Goal: Task Accomplishment & Management: Use online tool/utility

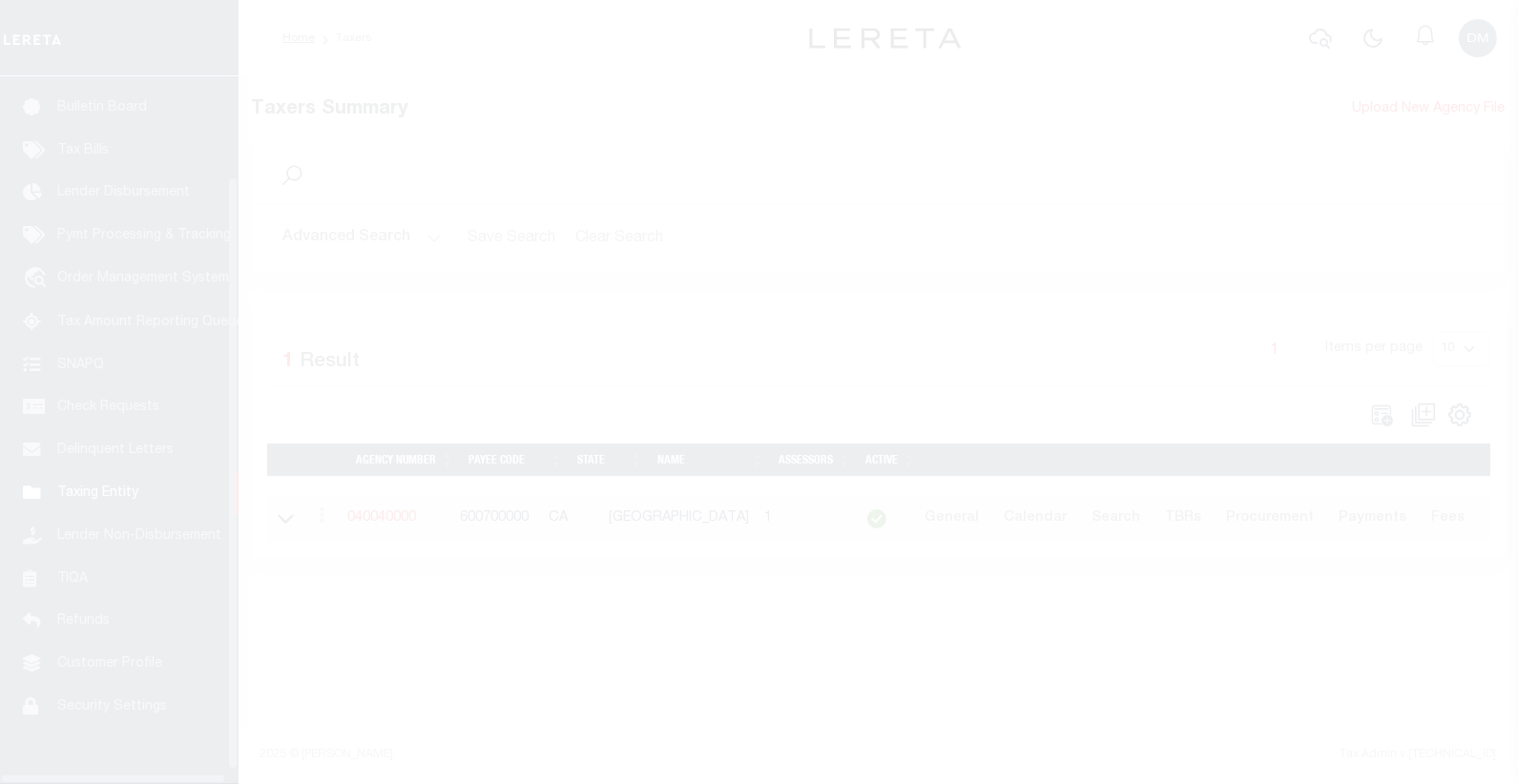
scroll to position [136, 0]
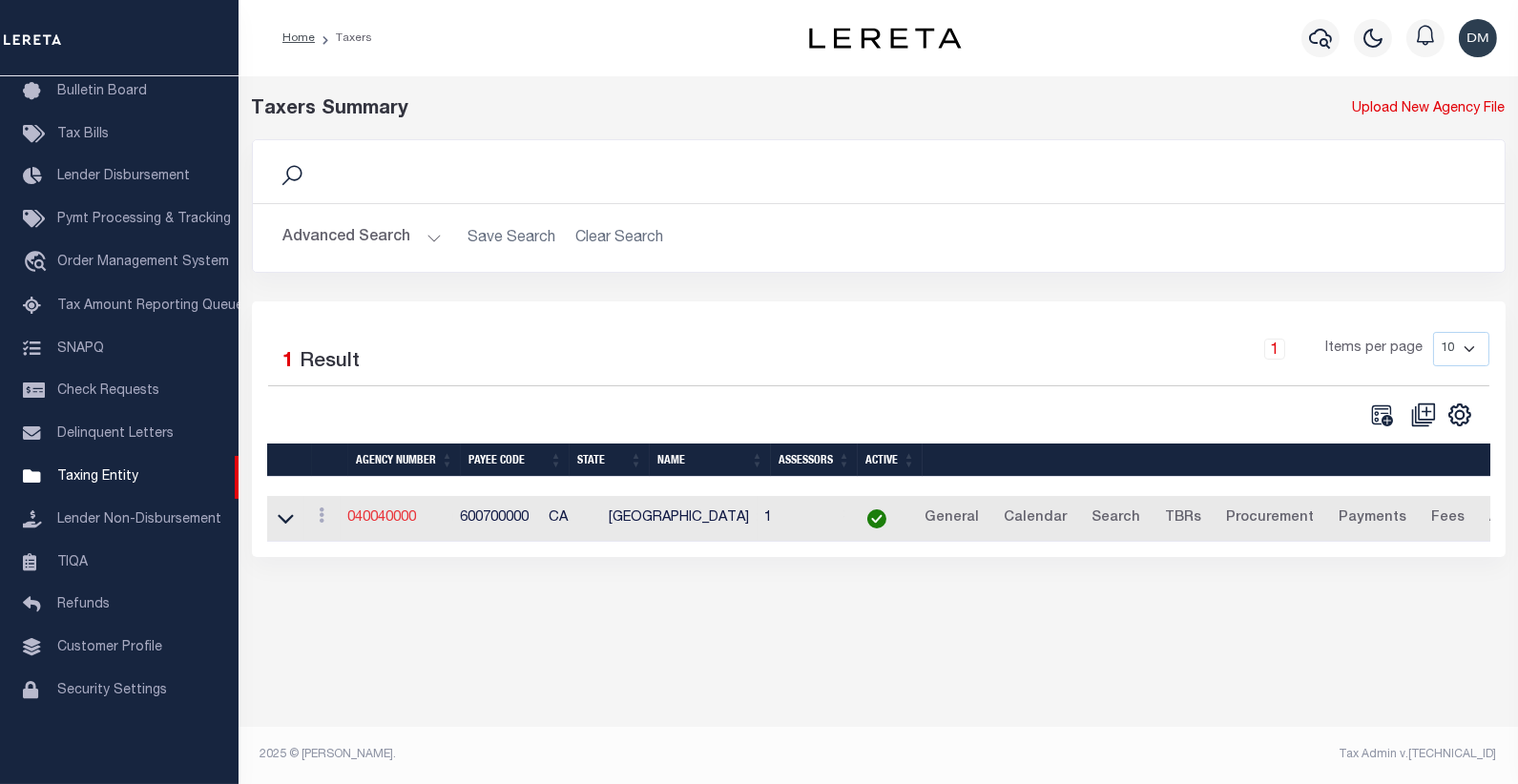
click at [388, 513] on link "040040000" at bounding box center [382, 519] width 69 height 14
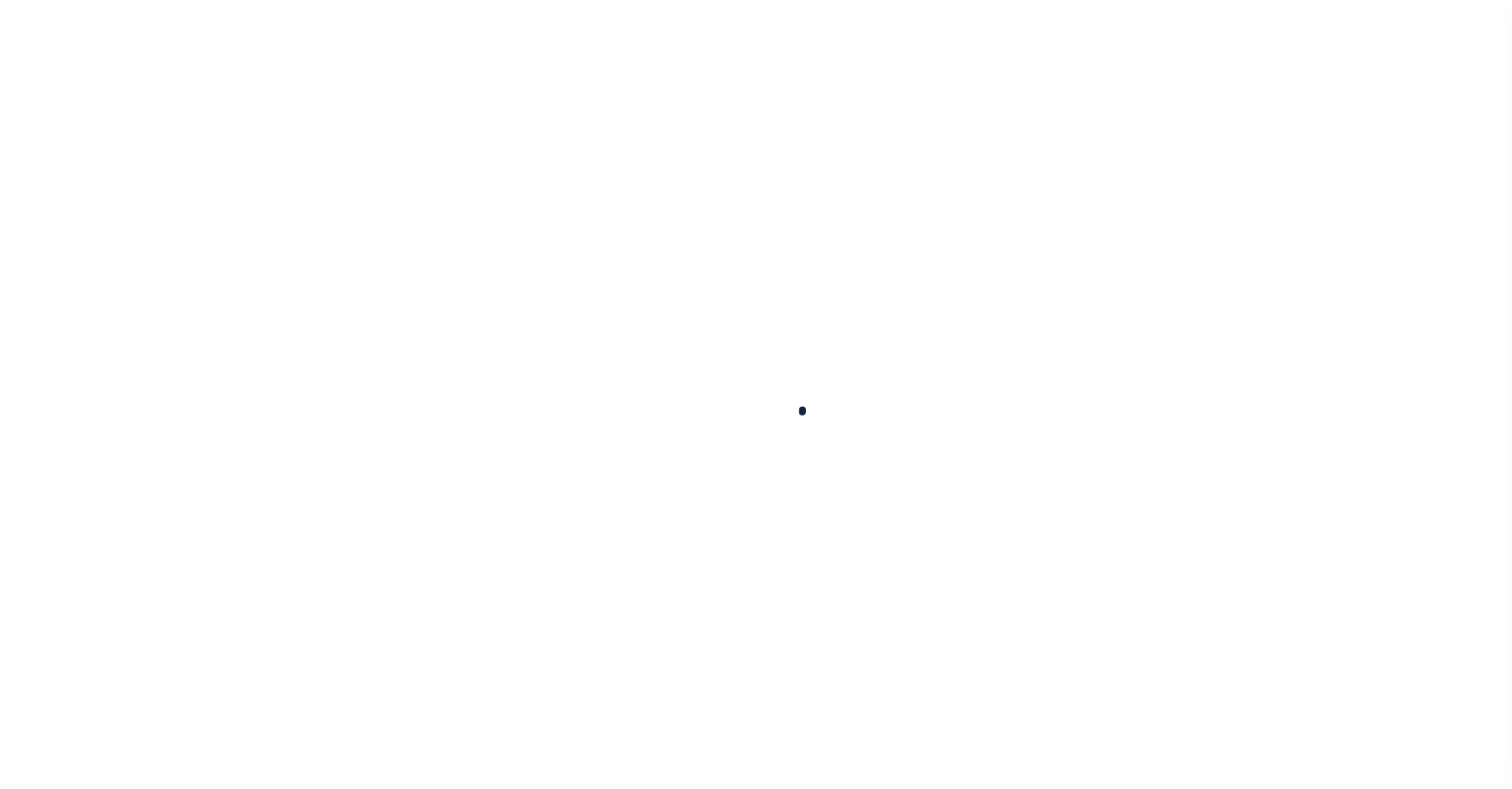
select select
checkbox input "false"
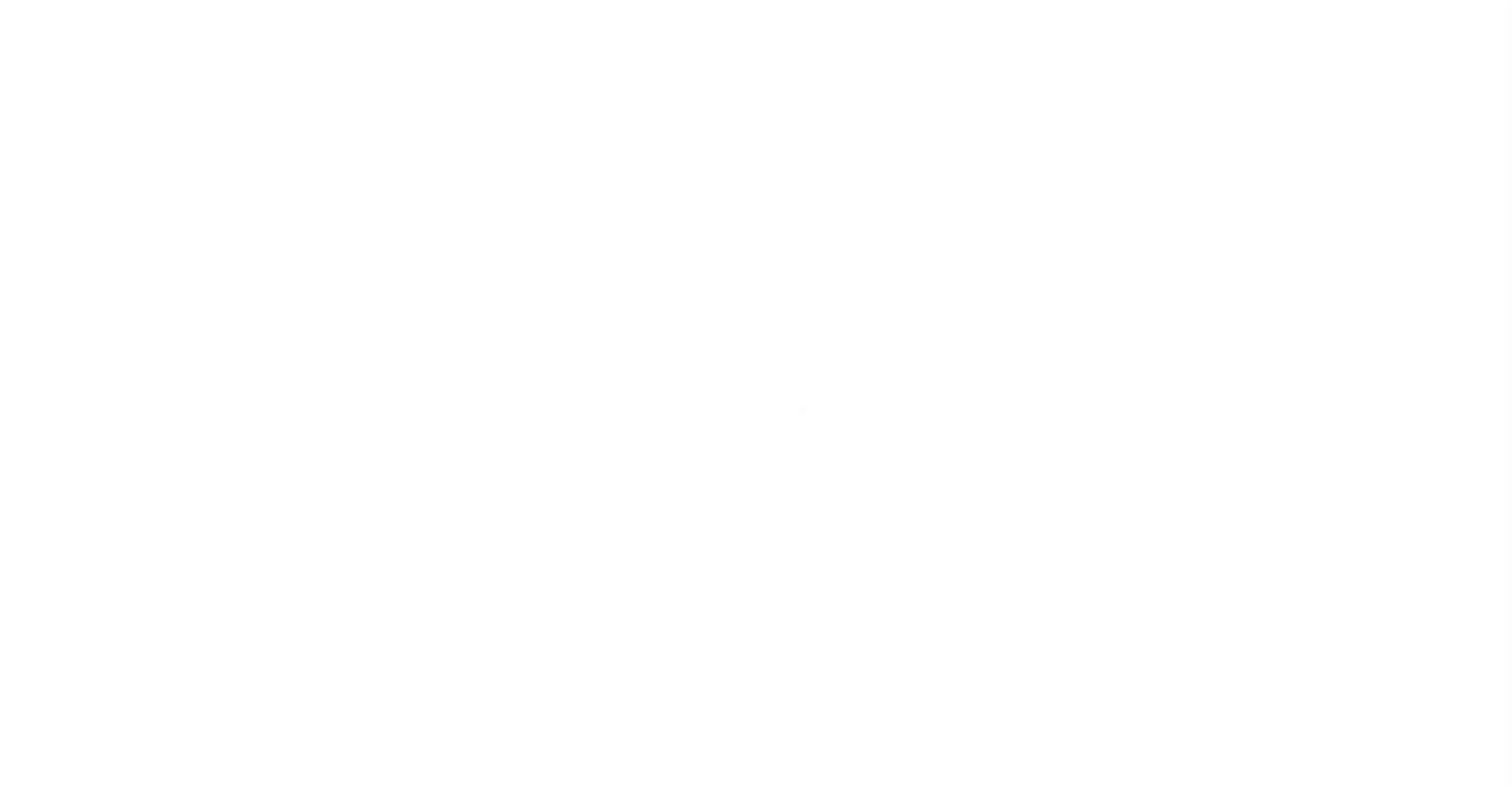
checkbox input "false"
type input "600700000"
select select
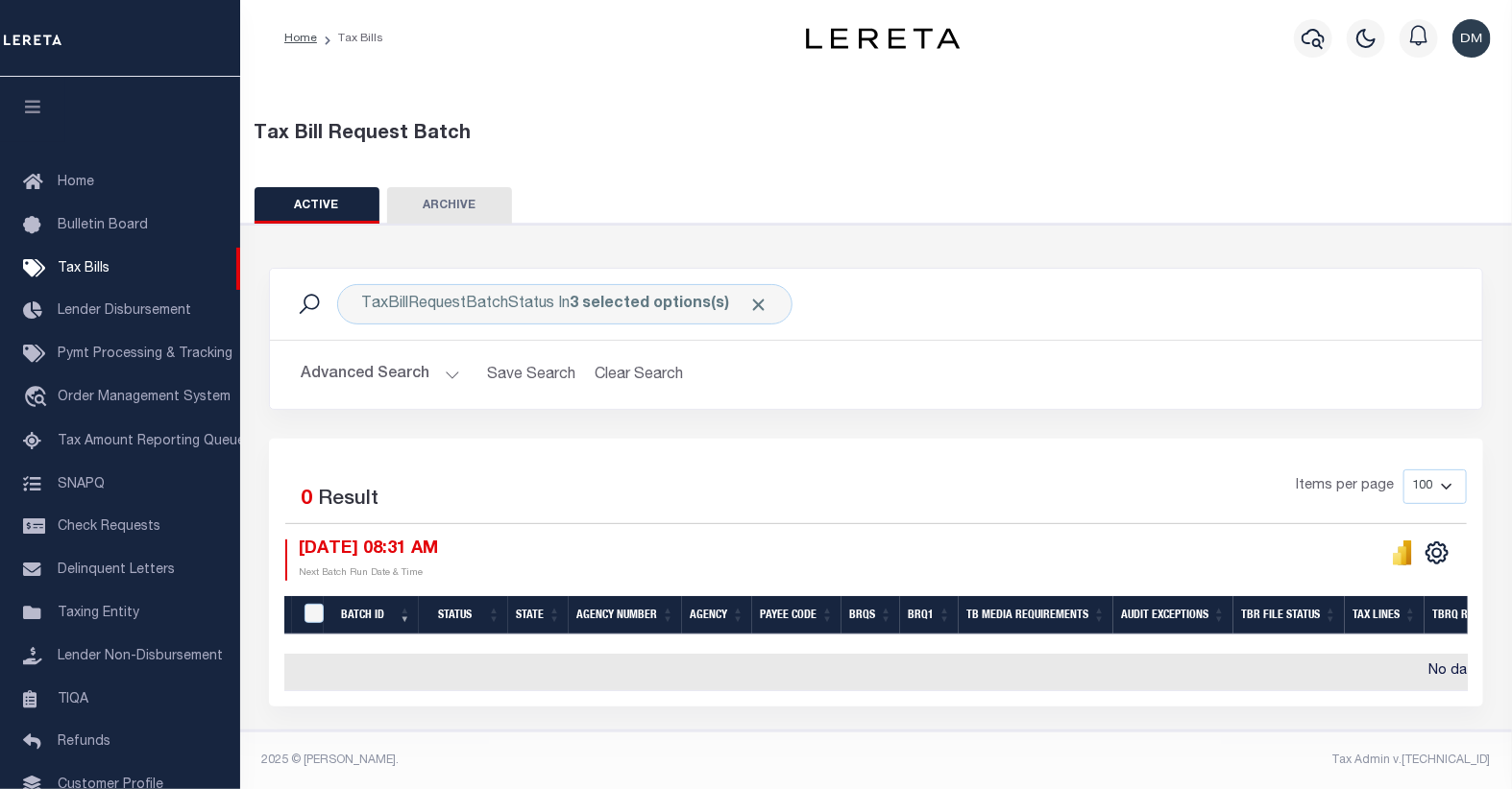
click at [426, 377] on button "Advanced Search" at bounding box center [380, 375] width 159 height 38
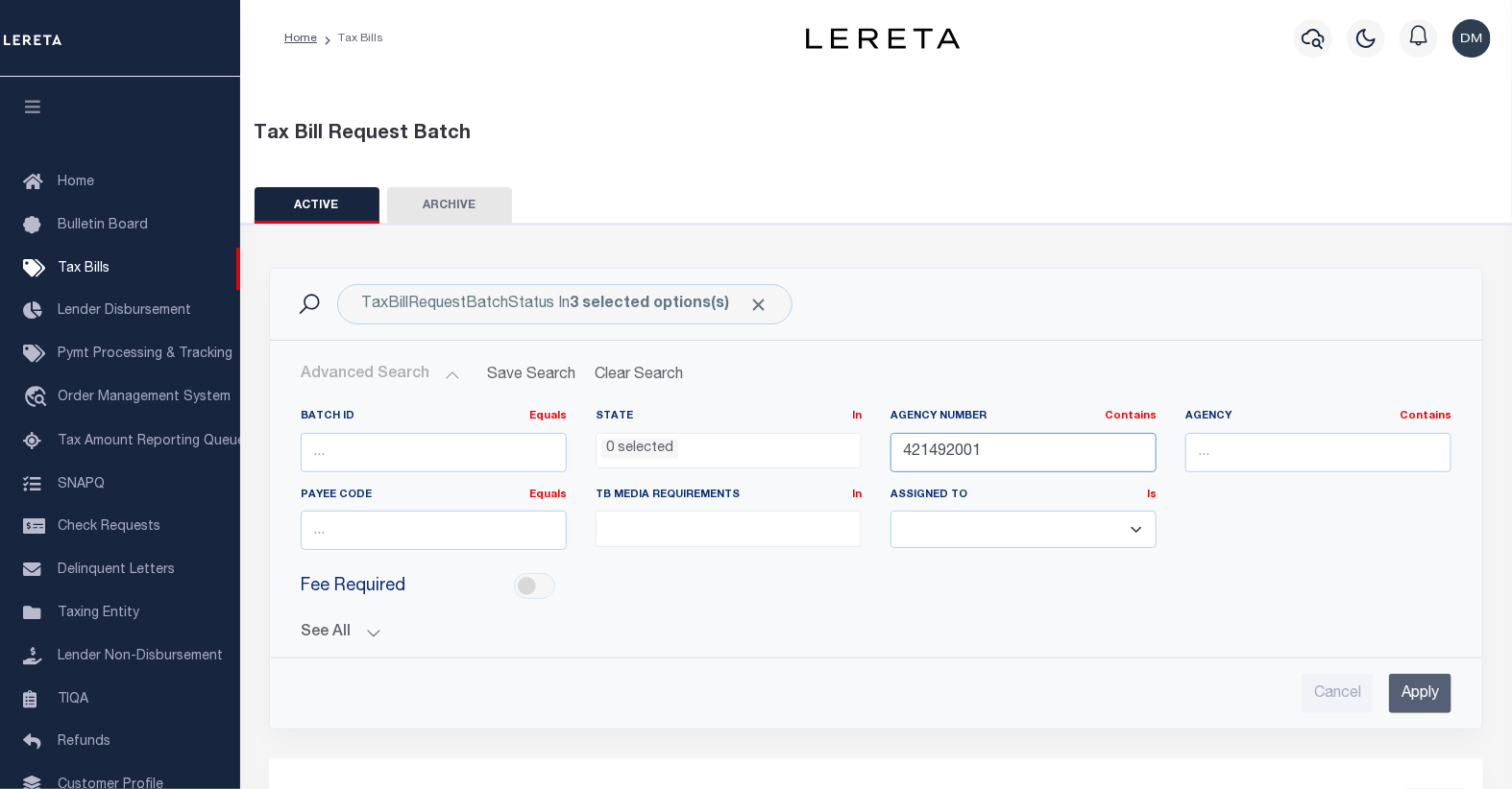
click at [942, 457] on input "421492001" at bounding box center [1023, 453] width 266 height 40
type input "422490000"
click at [1432, 689] on input "Apply" at bounding box center [1419, 694] width 62 height 40
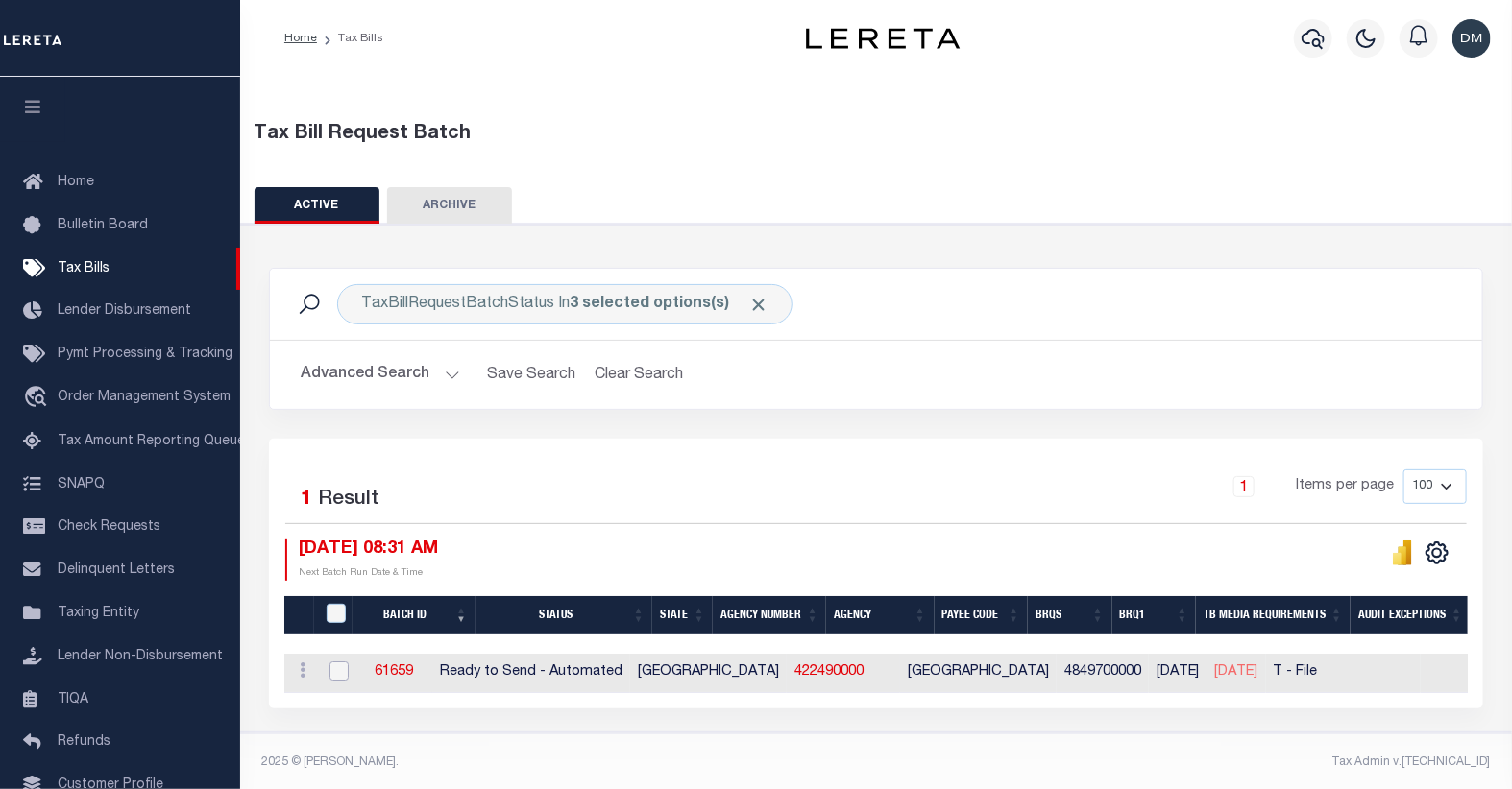
click at [339, 669] on input "checkbox" at bounding box center [338, 670] width 19 height 19
checkbox input "true"
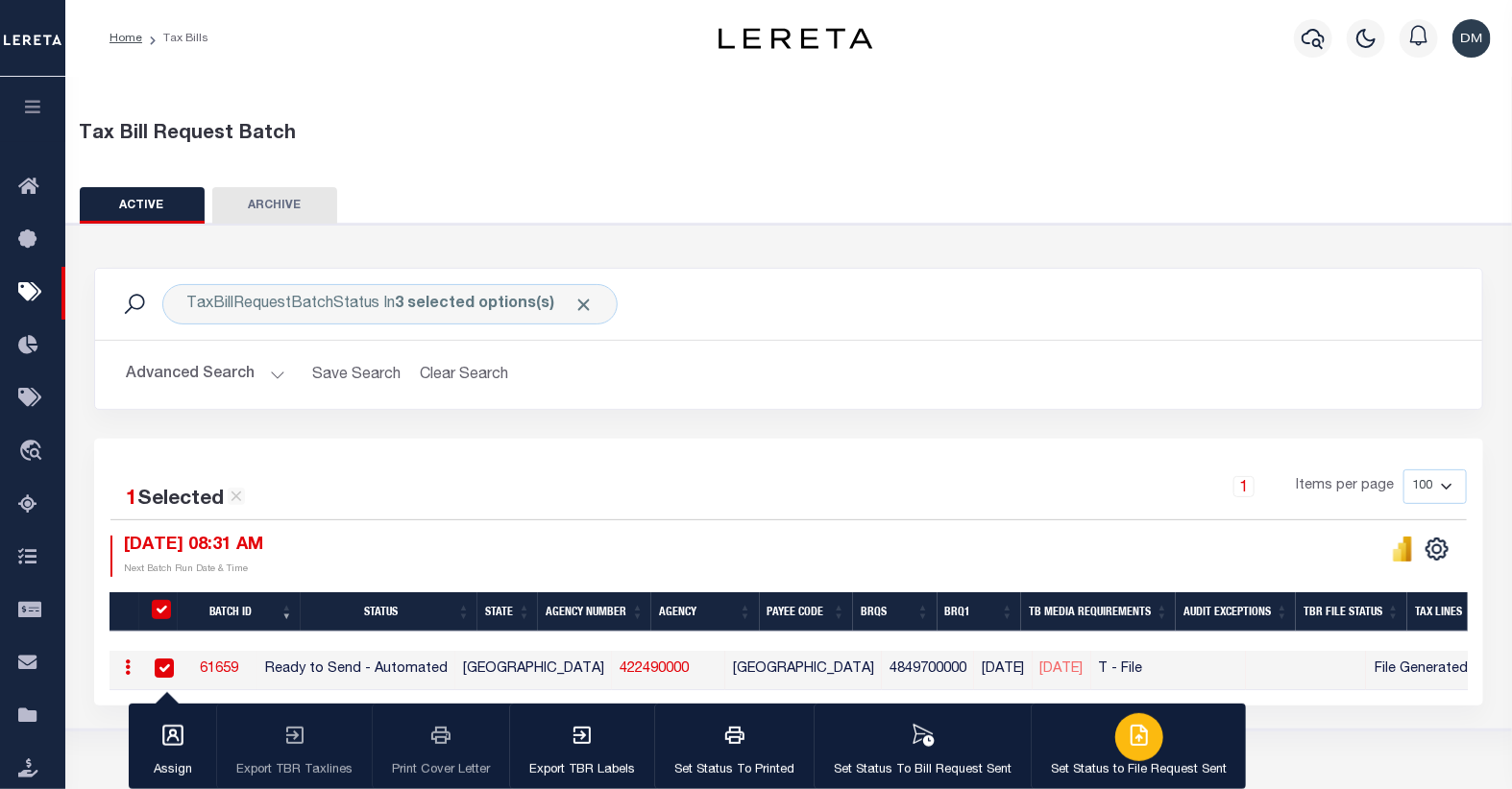
click at [1127, 740] on icon "button" at bounding box center [1138, 735] width 23 height 23
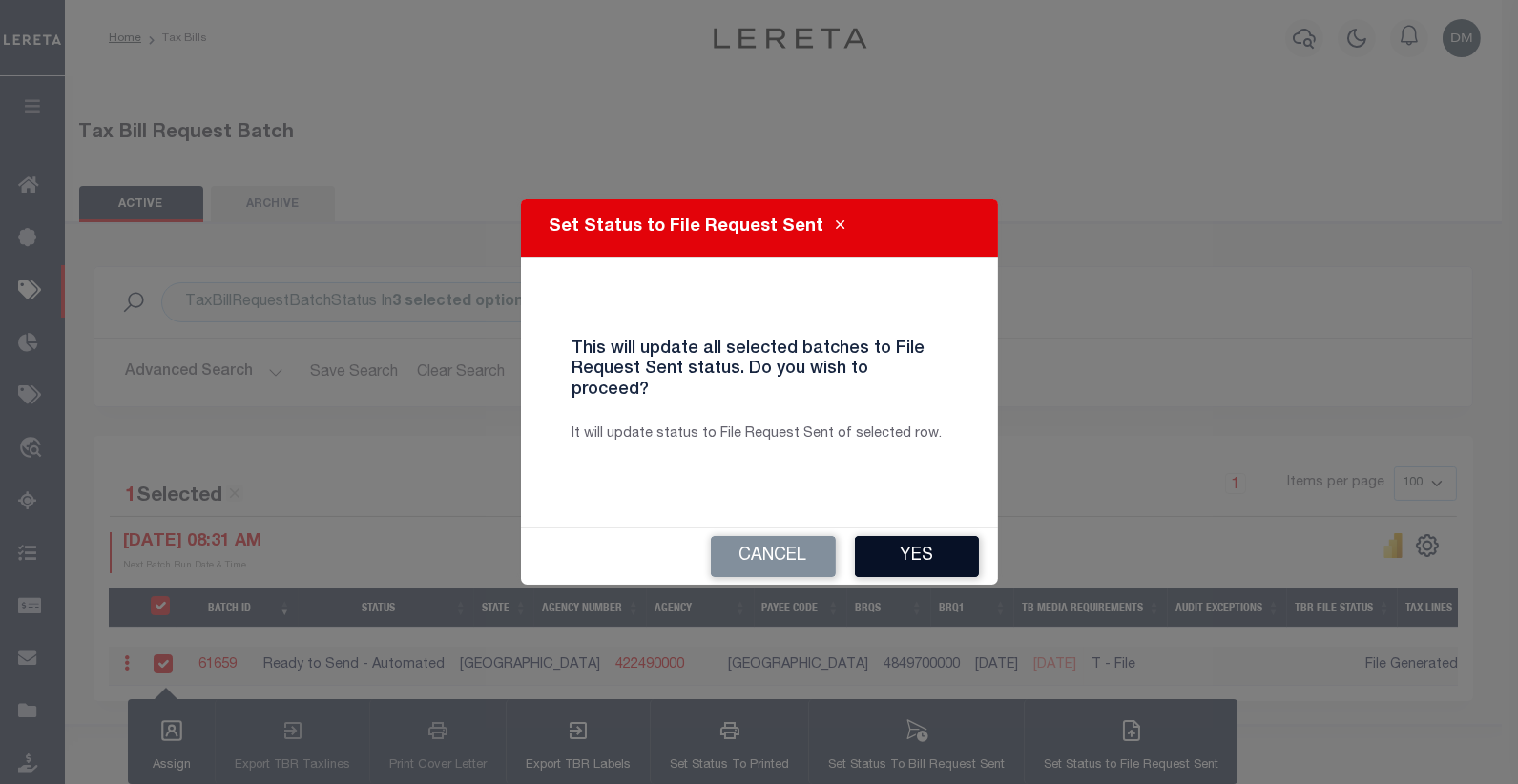
click at [905, 550] on button "Yes" at bounding box center [917, 557] width 124 height 41
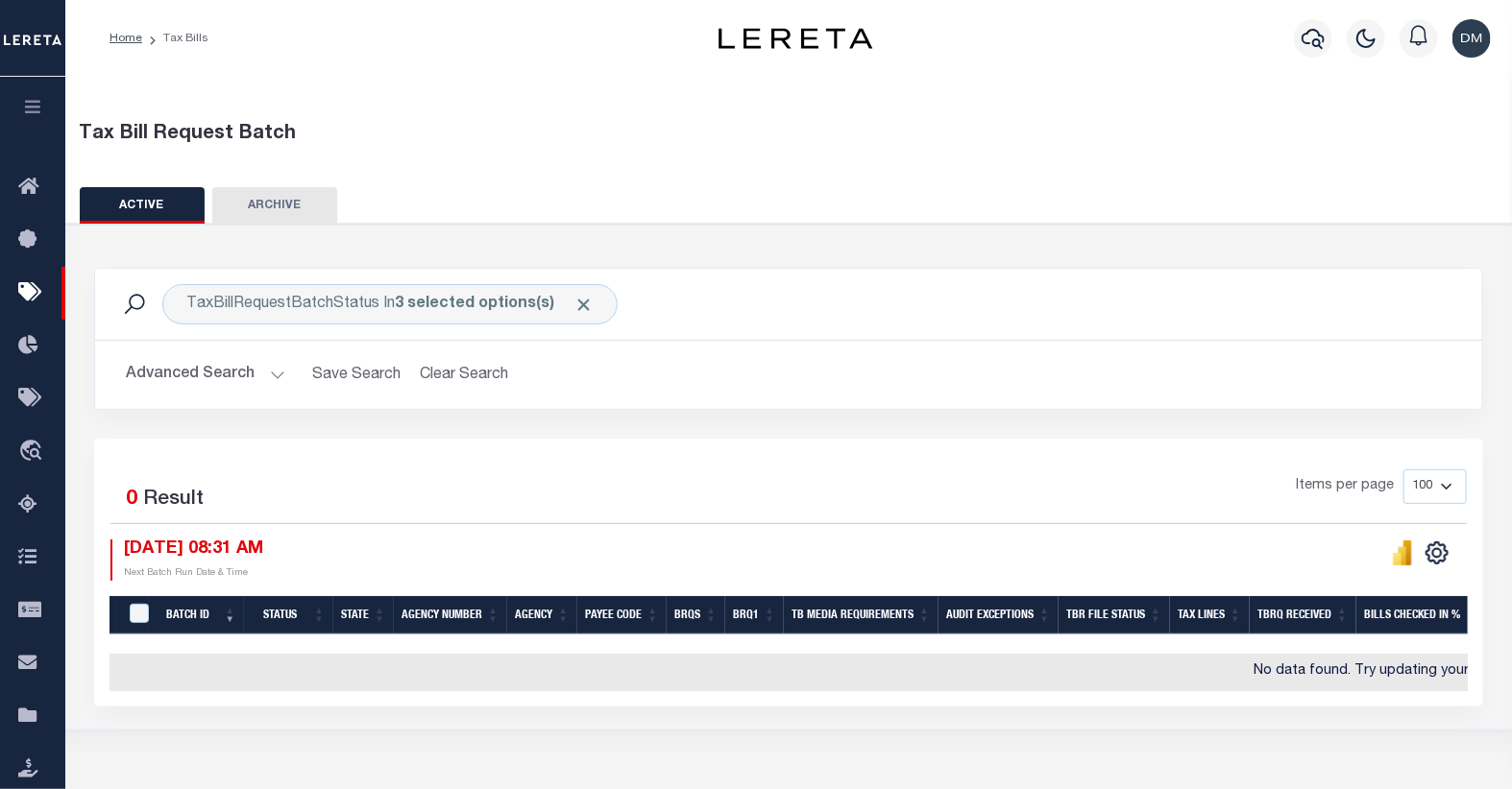
click at [208, 367] on button "Advanced Search" at bounding box center [205, 375] width 159 height 38
